Goal: Task Accomplishment & Management: Complete application form

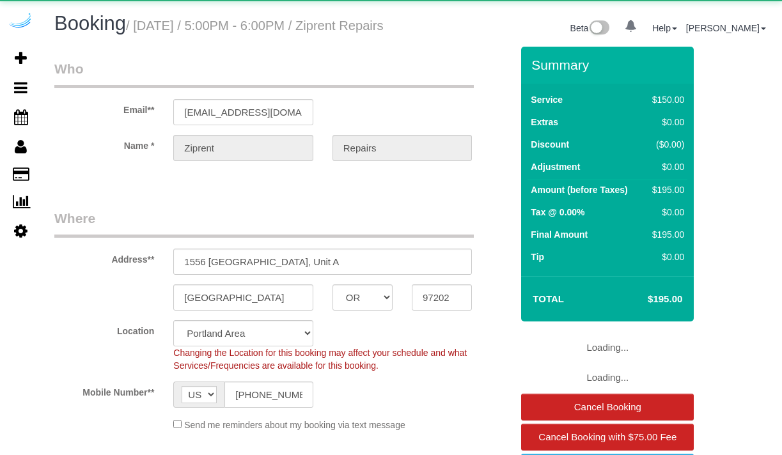
select select "OR"
select select "117"
select select "number:9"
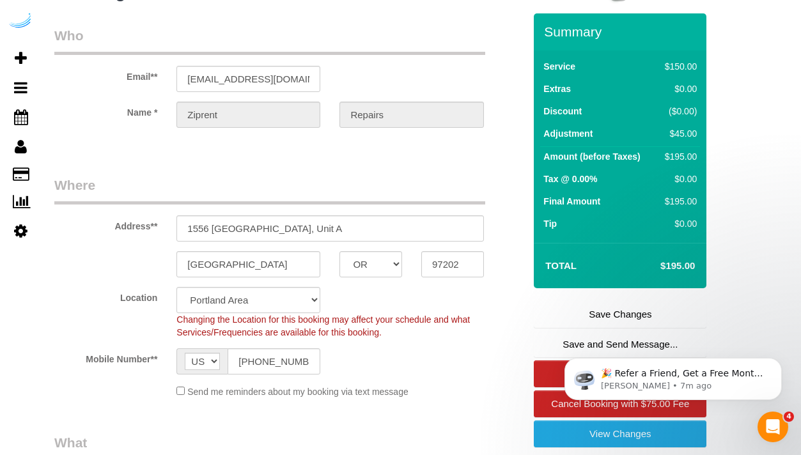
scroll to position [38, 0]
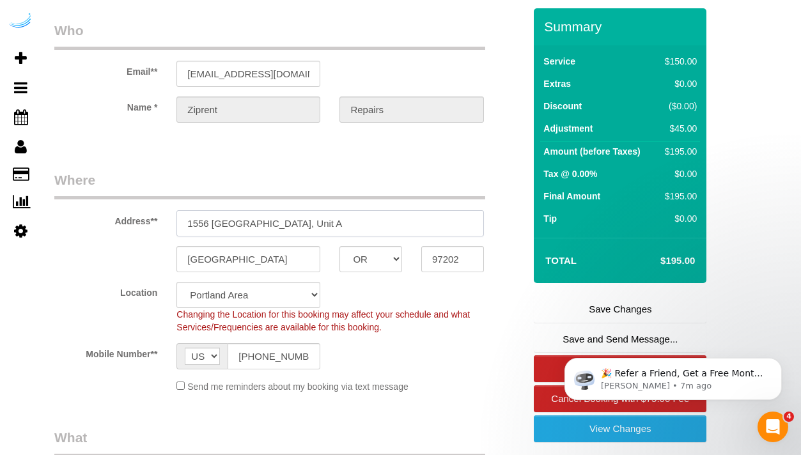
click at [249, 237] on input "1556 SE Malden St, Unit A" at bounding box center [330, 223] width 307 height 26
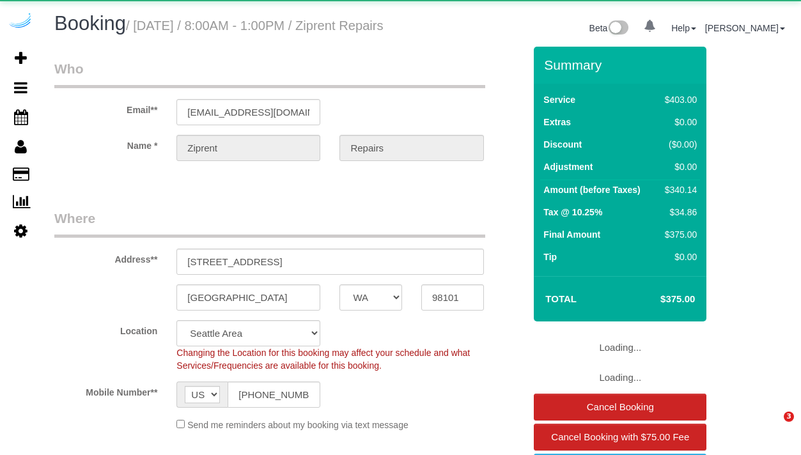
select select "WA"
select select "number:9"
select select "object:812"
select select "6"
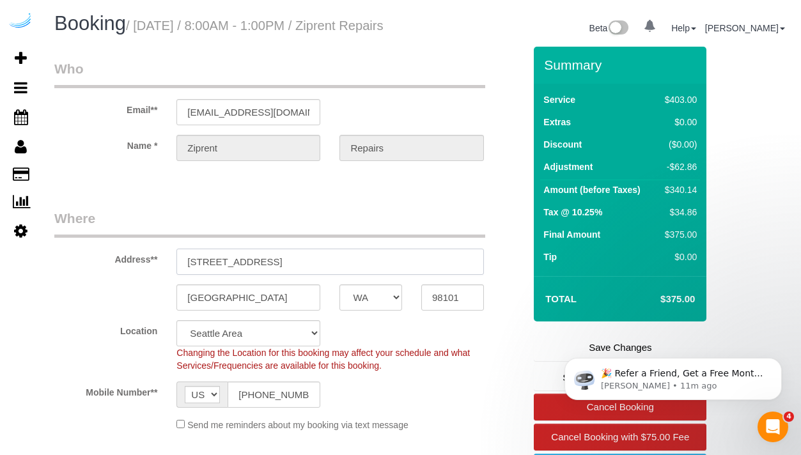
click at [295, 272] on input "[STREET_ADDRESS]" at bounding box center [330, 262] width 307 height 26
